Goal: Information Seeking & Learning: Get advice/opinions

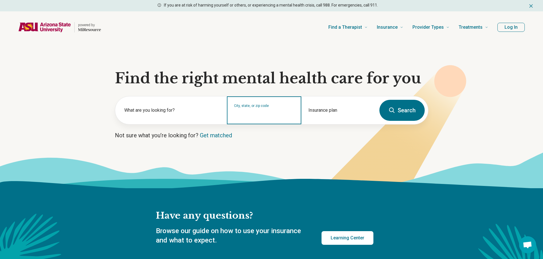
click at [254, 113] on input "City, state, or zip code" at bounding box center [264, 114] width 60 height 7
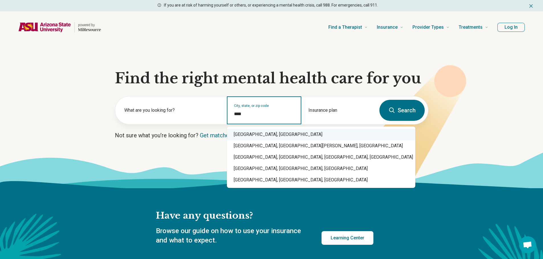
click at [268, 134] on div "Mesa, AZ" at bounding box center [321, 134] width 188 height 11
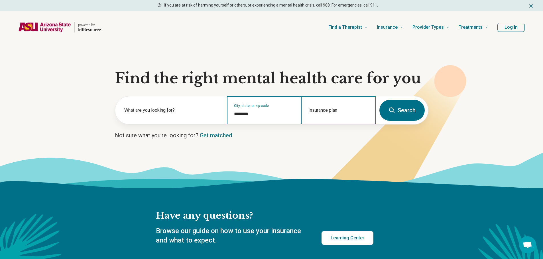
type input "********"
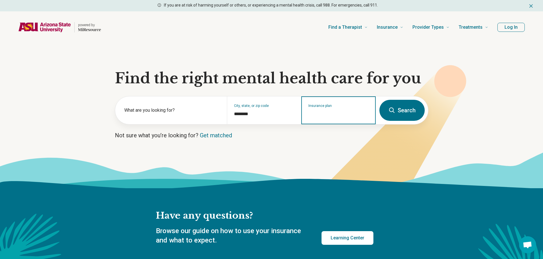
click at [329, 113] on input "Insurance plan" at bounding box center [338, 114] width 60 height 7
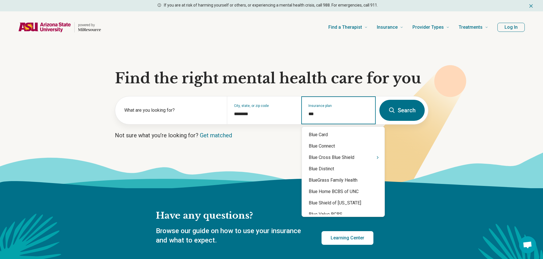
type input "****"
click at [377, 159] on icon "Suggestions" at bounding box center [377, 158] width 1 height 2
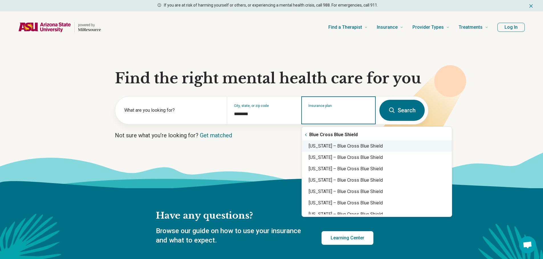
click at [346, 144] on div "Arizona – Blue Cross Blue Shield" at bounding box center [377, 146] width 150 height 11
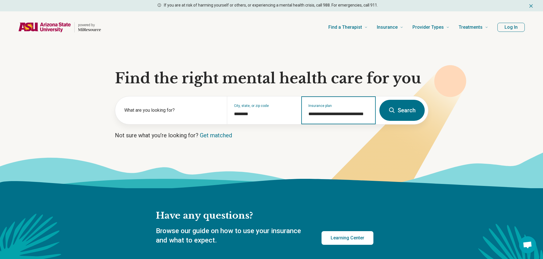
type input "**********"
click at [420, 111] on button "Search" at bounding box center [401, 110] width 45 height 21
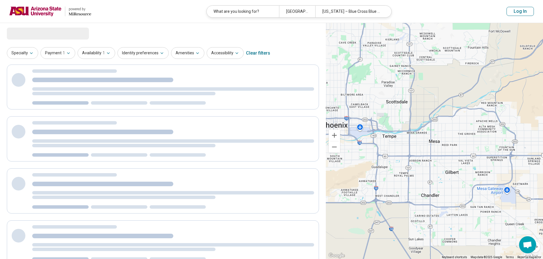
select select "***"
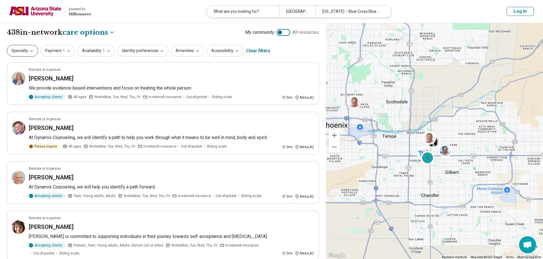
click at [17, 51] on button "Specialty" at bounding box center [22, 51] width 31 height 12
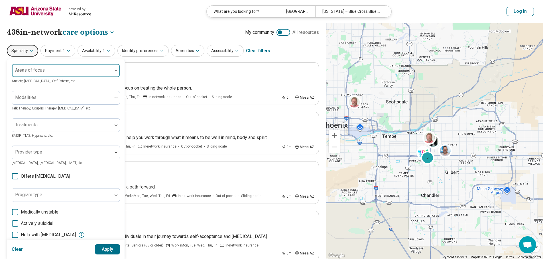
click at [46, 71] on div at bounding box center [62, 73] width 96 height 8
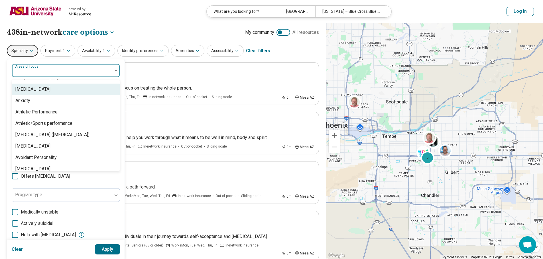
scroll to position [85, 0]
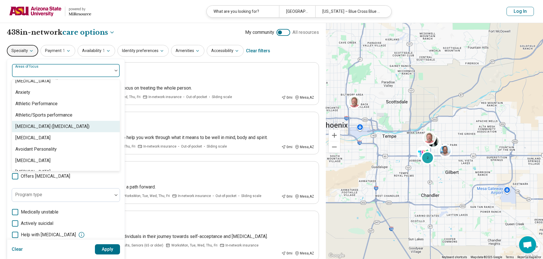
click at [66, 126] on div "[MEDICAL_DATA] ([MEDICAL_DATA])" at bounding box center [52, 126] width 74 height 7
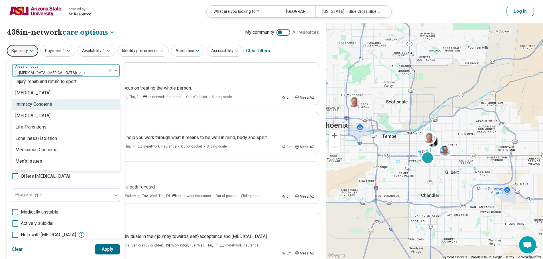
scroll to position [541, 0]
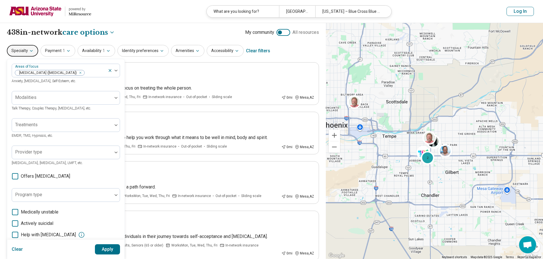
click at [103, 248] on button "Apply" at bounding box center [107, 250] width 25 height 10
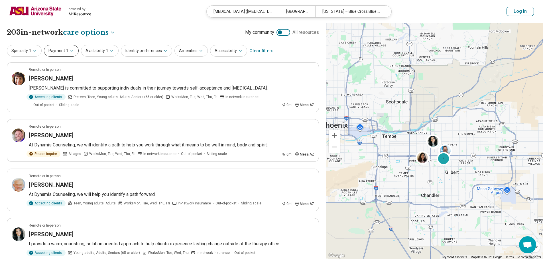
click at [61, 54] on button "Payment 1" at bounding box center [61, 51] width 35 height 12
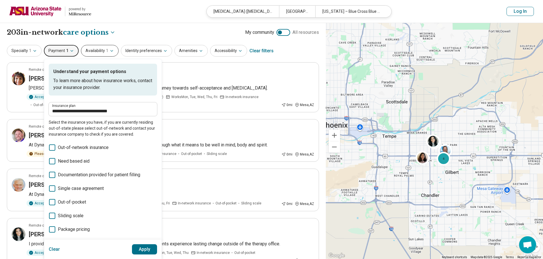
click at [96, 52] on button "Availability 1" at bounding box center [100, 51] width 38 height 12
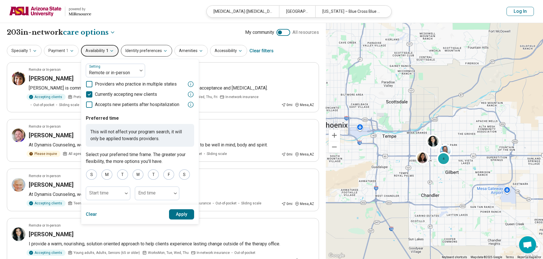
click at [146, 54] on button "Identity preferences" at bounding box center [146, 51] width 51 height 12
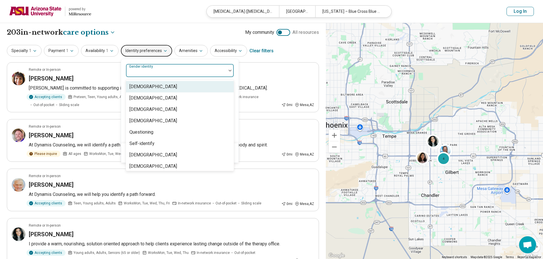
click at [162, 73] on div at bounding box center [176, 73] width 96 height 8
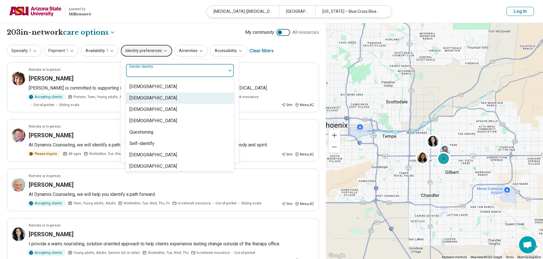
click at [165, 101] on div "[DEMOGRAPHIC_DATA]" at bounding box center [180, 98] width 108 height 11
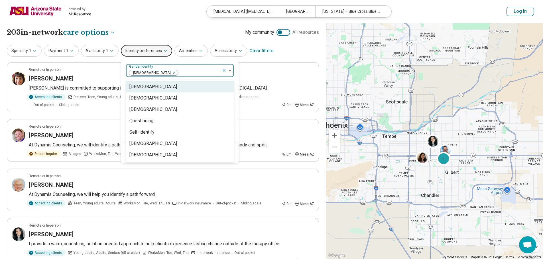
click at [235, 79] on div "option Cisgender Woman, selected. 7 results available. Use Up and Down to choos…" at bounding box center [179, 101] width 117 height 84
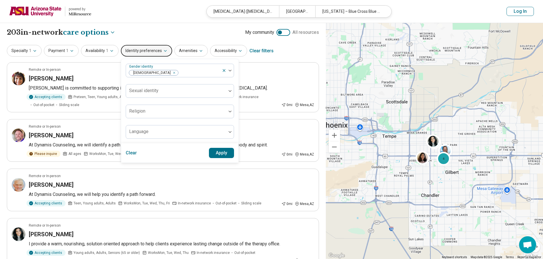
click at [225, 154] on button "Apply" at bounding box center [221, 153] width 25 height 10
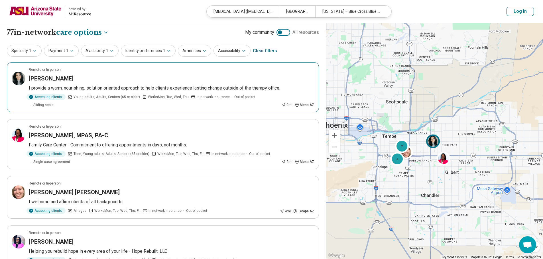
click at [20, 81] on img at bounding box center [19, 79] width 14 height 14
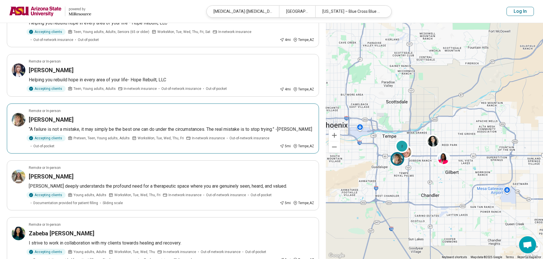
scroll to position [285, 0]
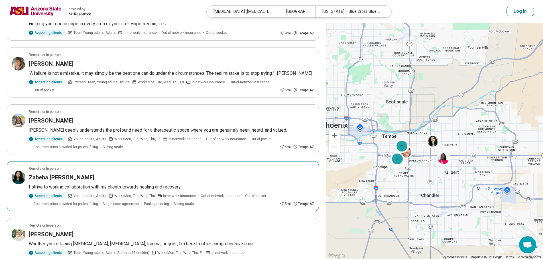
click at [20, 171] on img at bounding box center [19, 178] width 14 height 14
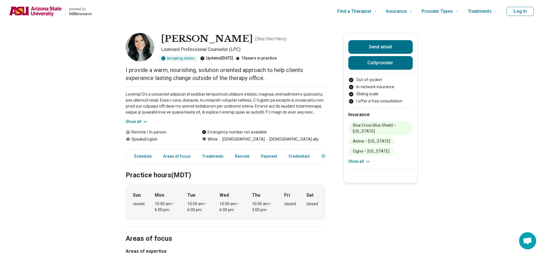
click at [144, 122] on icon at bounding box center [145, 122] width 6 height 6
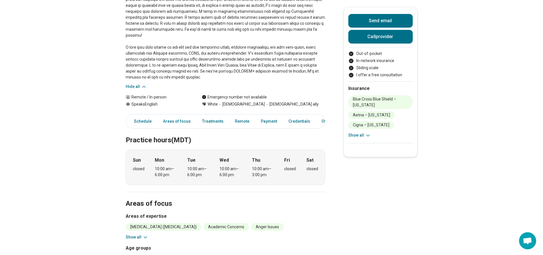
scroll to position [171, 0]
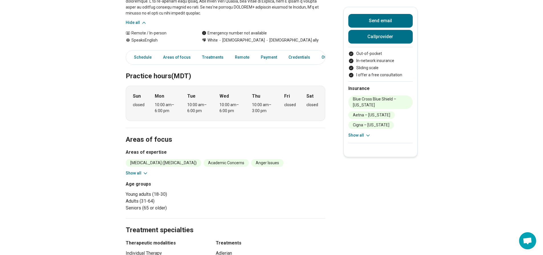
click at [136, 170] on button "Show all" at bounding box center [137, 173] width 23 height 6
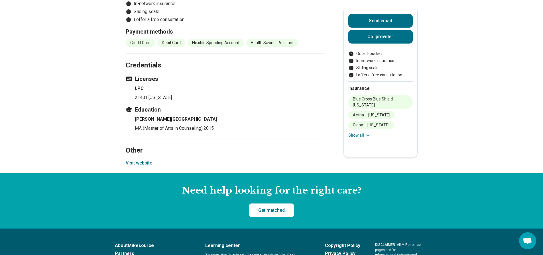
scroll to position [655, 0]
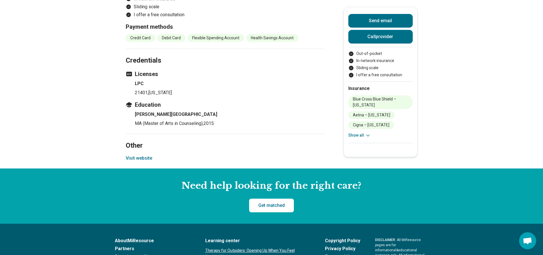
click at [135, 160] on button "Visit website" at bounding box center [139, 158] width 26 height 7
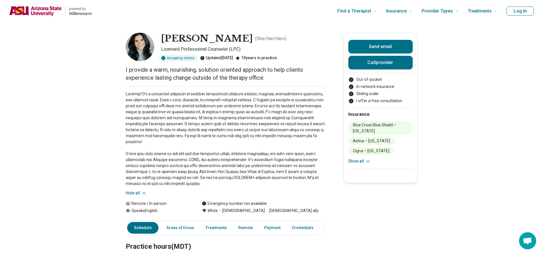
scroll to position [0, 0]
click at [373, 51] on button "Send email" at bounding box center [380, 47] width 64 height 14
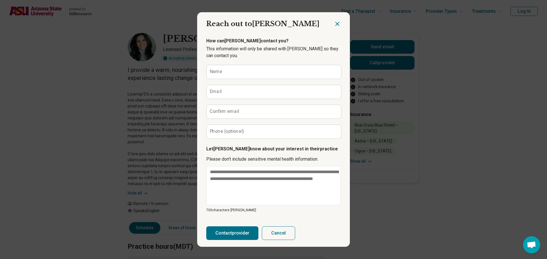
click at [336, 27] on icon "Close dialog" at bounding box center [337, 24] width 7 height 7
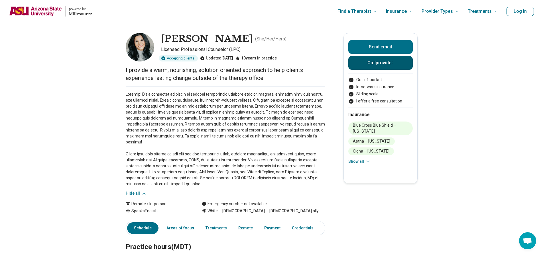
click at [367, 61] on button "Call provider" at bounding box center [380, 63] width 64 height 14
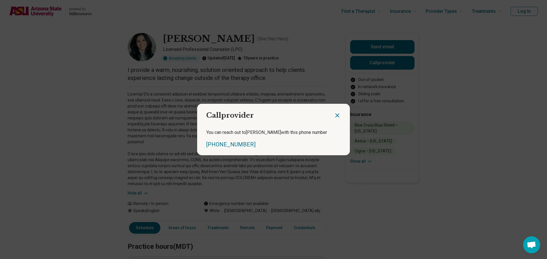
click at [334, 115] on icon "Close dialog" at bounding box center [337, 115] width 7 height 7
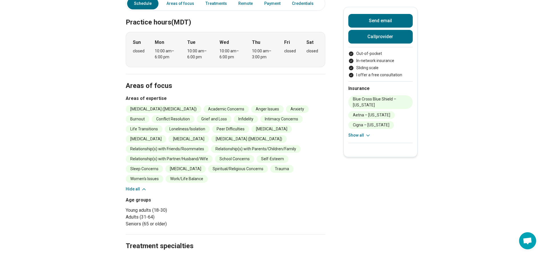
scroll to position [114, 0]
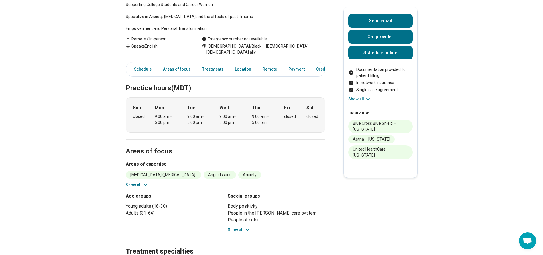
scroll to position [285, 0]
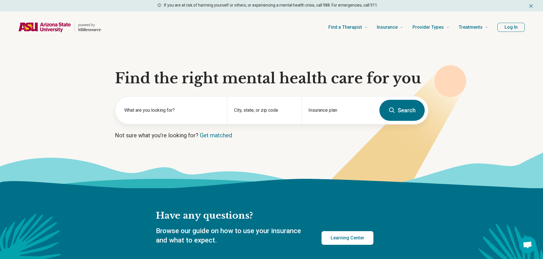
click at [505, 28] on button "Log In" at bounding box center [510, 27] width 27 height 9
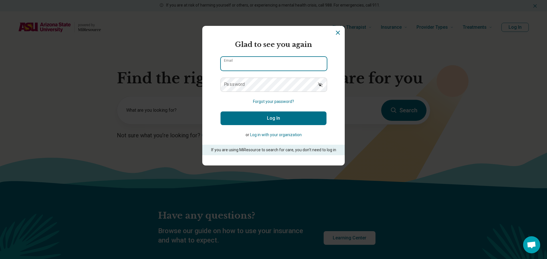
click at [246, 64] on input "Email" at bounding box center [274, 64] width 106 height 14
type input "**********"
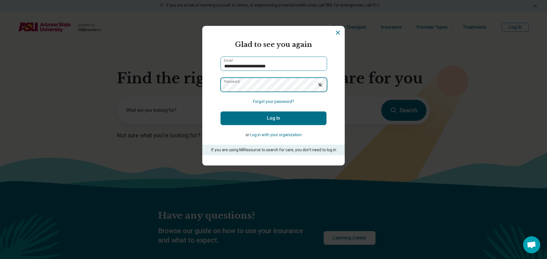
click at [220, 112] on button "Log In" at bounding box center [273, 119] width 106 height 14
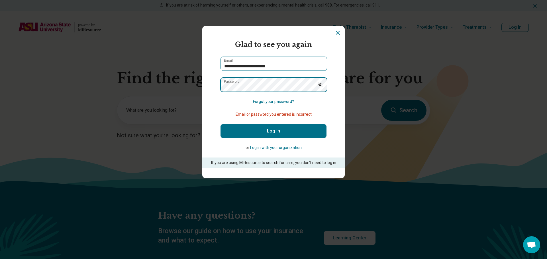
click at [220, 124] on button "Log In" at bounding box center [273, 131] width 106 height 14
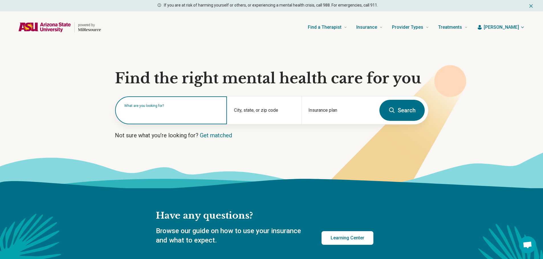
click at [170, 116] on input "text" at bounding box center [172, 113] width 96 height 7
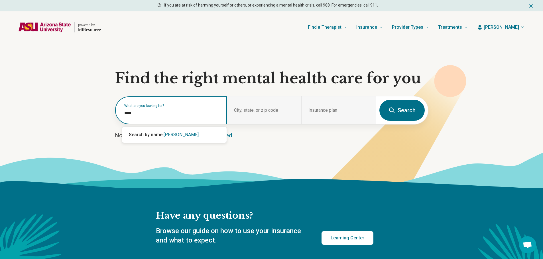
type input "*****"
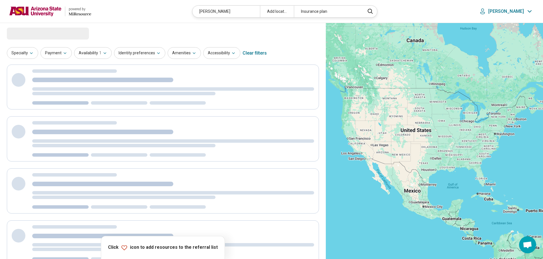
select select "***"
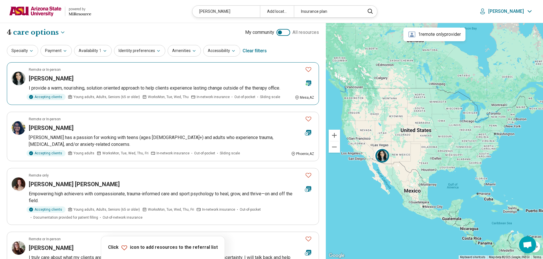
click at [309, 68] on icon "Favorite" at bounding box center [308, 69] width 7 height 7
click at [307, 84] on circle at bounding box center [306, 84] width 2 height 2
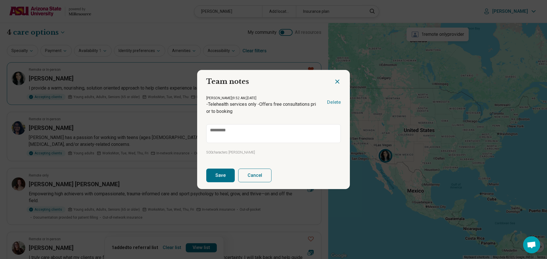
click at [337, 83] on icon "Close dialog" at bounding box center [337, 81] width 7 height 7
type textarea "*"
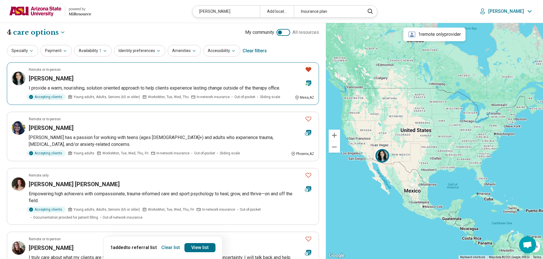
click at [307, 68] on icon "Favorite" at bounding box center [308, 69] width 6 height 5
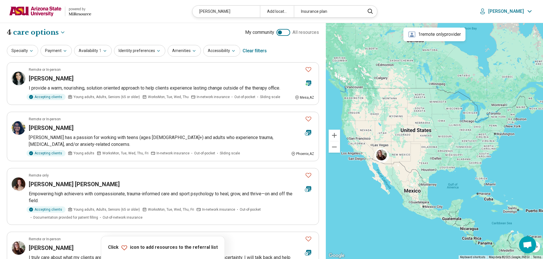
click at [39, 10] on img at bounding box center [35, 12] width 52 height 14
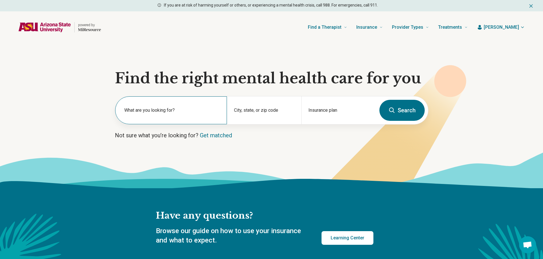
click at [161, 121] on div "What are you looking for?" at bounding box center [171, 111] width 112 height 28
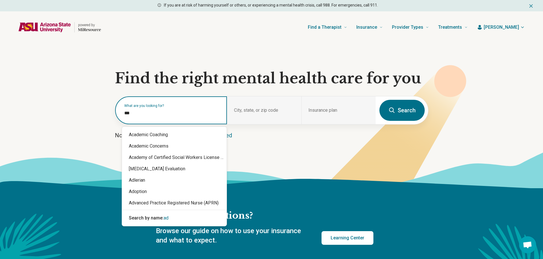
type input "****"
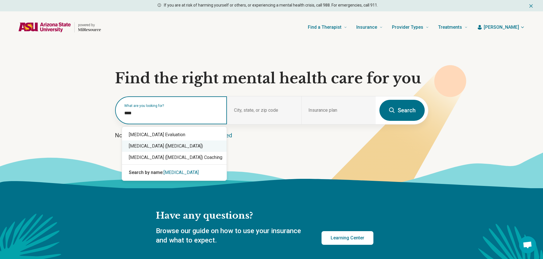
click at [191, 145] on div "[MEDICAL_DATA] ([MEDICAL_DATA])" at bounding box center [174, 146] width 105 height 11
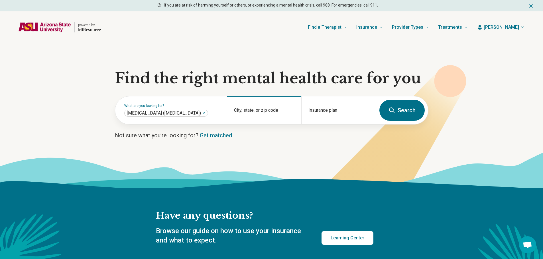
click at [256, 112] on div "City, state, or zip code" at bounding box center [264, 111] width 74 height 28
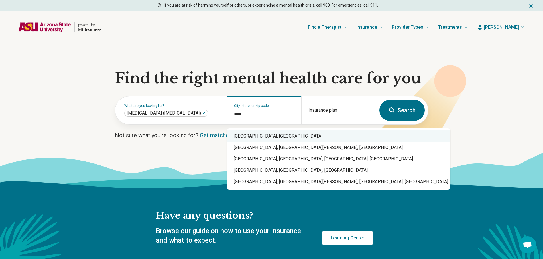
click at [303, 134] on div "Mesa, AZ" at bounding box center [338, 136] width 223 height 11
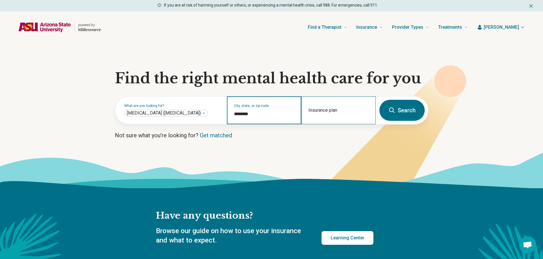
type input "********"
click at [330, 106] on div "Insurance plan" at bounding box center [338, 111] width 74 height 28
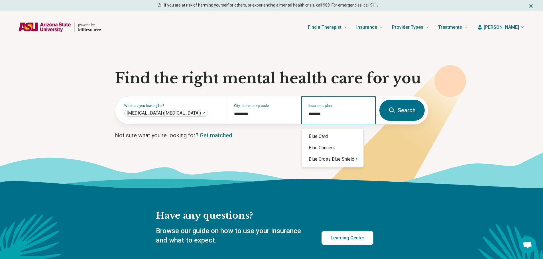
type input "********"
click at [336, 133] on div "Blue Cross Blue Shield" at bounding box center [333, 136] width 62 height 11
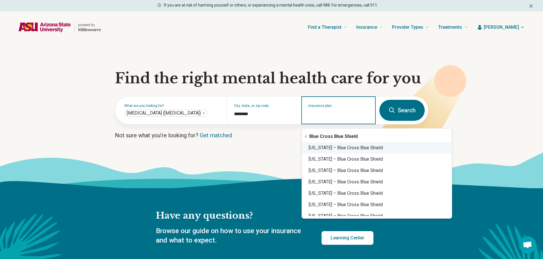
click at [323, 148] on div "Arizona – Blue Cross Blue Shield" at bounding box center [377, 147] width 150 height 11
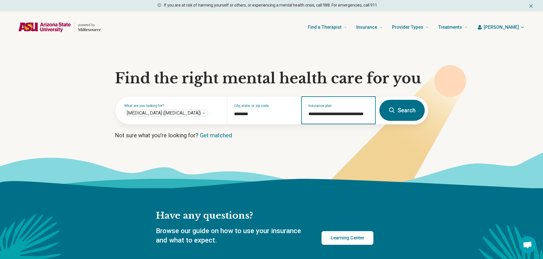
type input "**********"
click at [391, 124] on form "**********" at bounding box center [271, 110] width 313 height 28
click at [392, 119] on button "Search" at bounding box center [401, 110] width 45 height 21
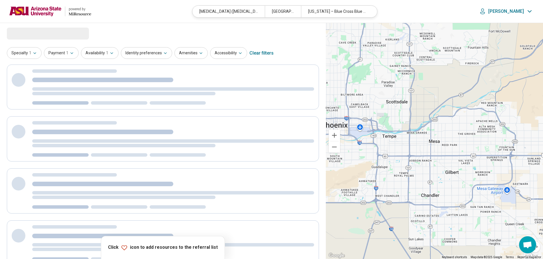
select select "***"
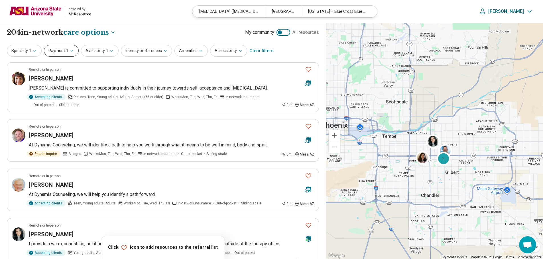
click at [62, 50] on button "Payment 1" at bounding box center [61, 51] width 35 height 12
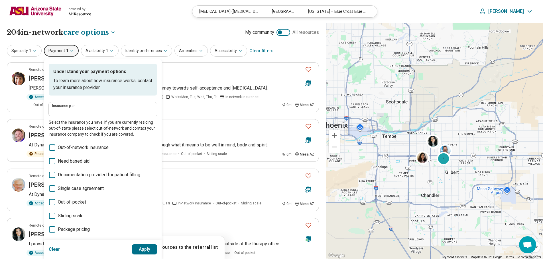
type input "**********"
drag, startPoint x: 159, startPoint y: 27, endPoint x: 154, endPoint y: 30, distance: 5.9
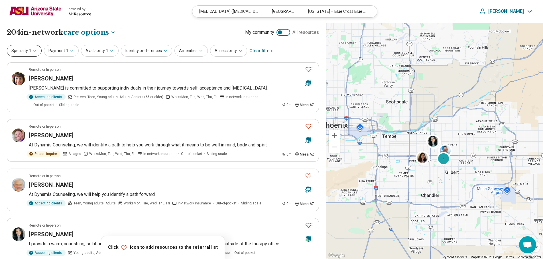
click at [37, 54] on button "Specialty 1" at bounding box center [24, 51] width 35 height 12
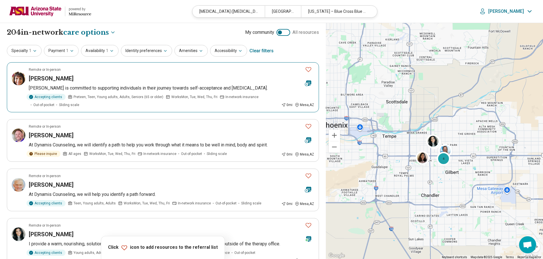
click at [20, 78] on img at bounding box center [19, 79] width 14 height 14
click at [111, 47] on button "Availability 1" at bounding box center [100, 51] width 38 height 12
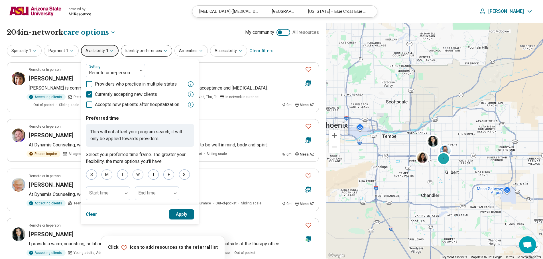
click at [149, 51] on button "Identity preferences" at bounding box center [146, 51] width 51 height 12
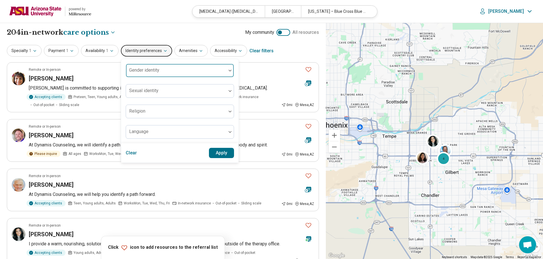
click at [157, 70] on div "Gender identity" at bounding box center [180, 71] width 108 height 14
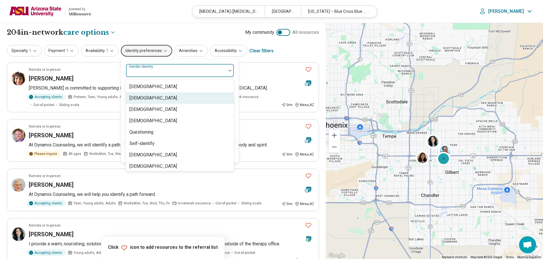
click at [159, 94] on div "Cisgender Woman" at bounding box center [180, 98] width 108 height 11
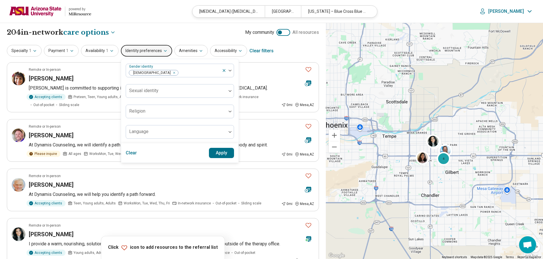
click at [234, 117] on div "Gender identity Cisgender Woman Sexual identity Religion Language" at bounding box center [179, 101] width 117 height 84
click at [224, 151] on button "Apply" at bounding box center [221, 153] width 25 height 10
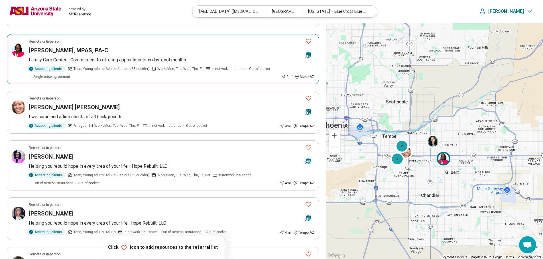
scroll to position [85, 0]
click at [24, 102] on img at bounding box center [19, 107] width 14 height 14
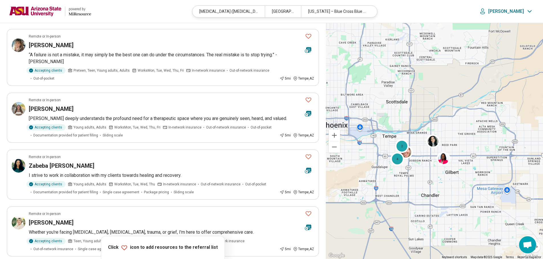
scroll to position [313, 0]
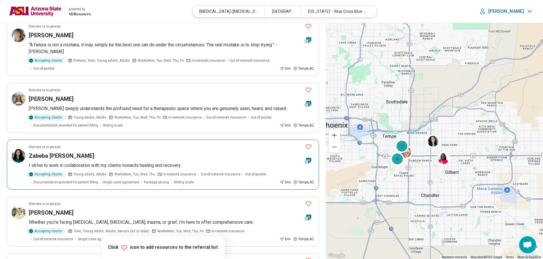
click at [22, 149] on img at bounding box center [19, 156] width 14 height 14
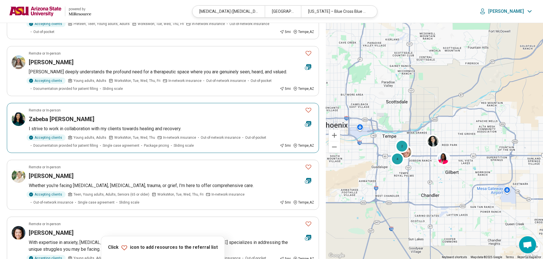
scroll to position [427, 0]
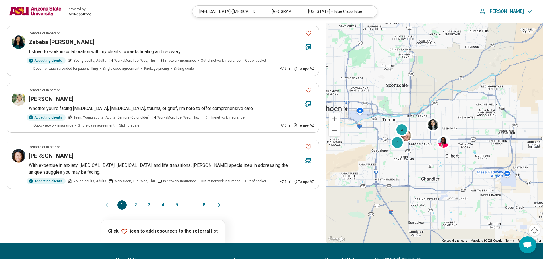
click at [134, 201] on button "2" at bounding box center [135, 205] width 9 height 9
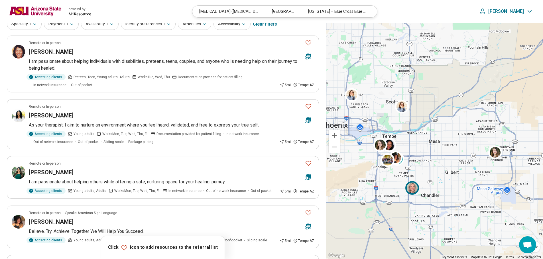
scroll to position [0, 0]
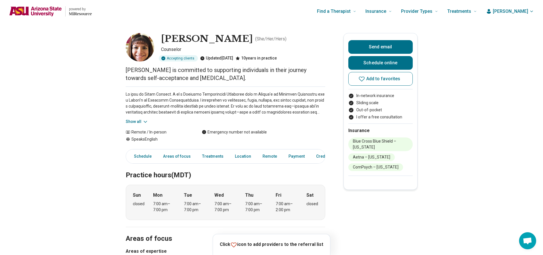
click at [136, 120] on button "Show all" at bounding box center [137, 122] width 23 height 6
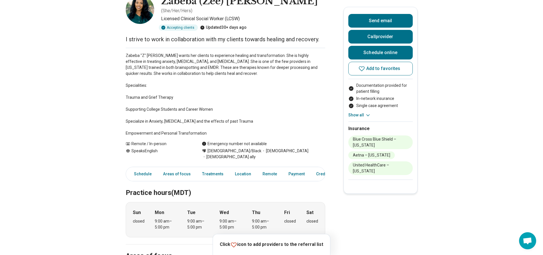
scroll to position [114, 0]
